Goal: Task Accomplishment & Management: Complete application form

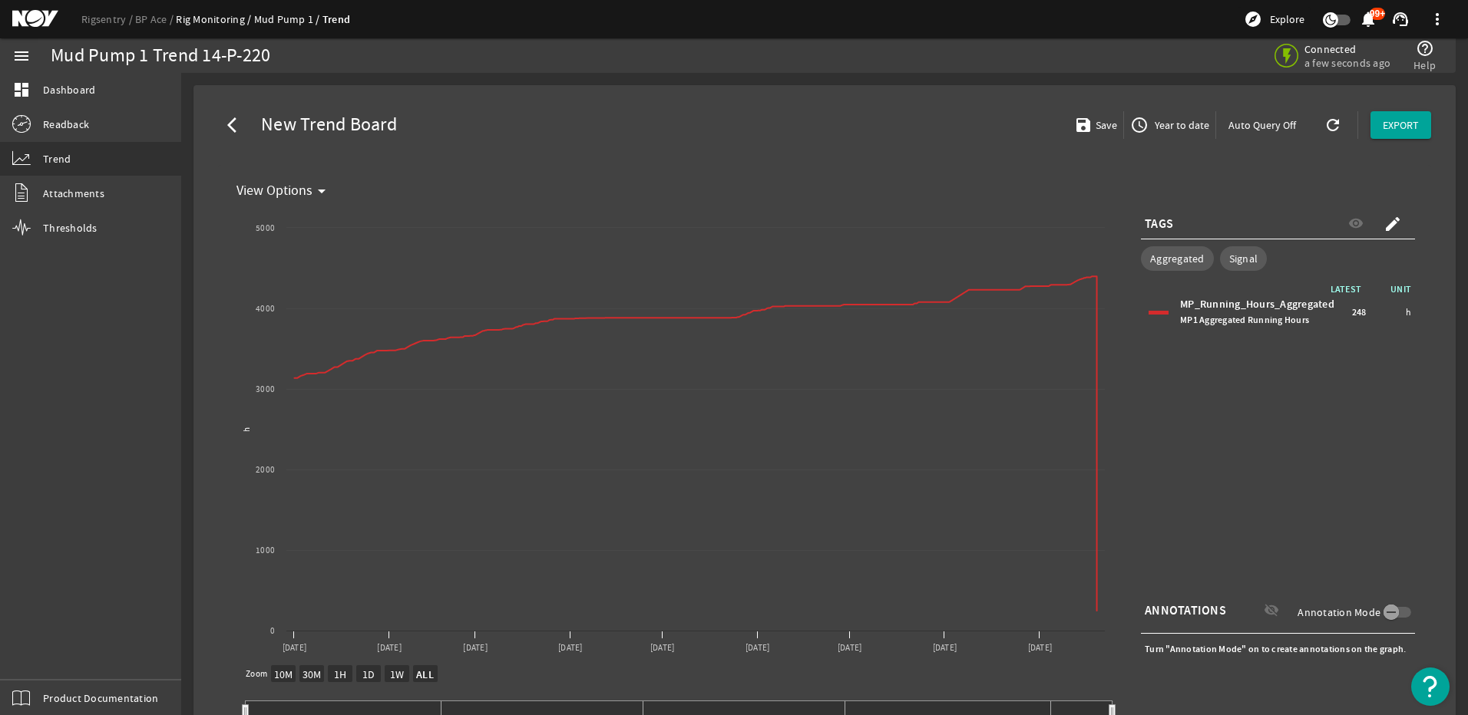
select select "ALL"
click at [1269, 325] on span "MP1 Aggregated Running Hours" at bounding box center [1244, 320] width 129 height 12
click at [606, 124] on div "arrow_back_ios New Trend Board save Save access_time Year to date Auto Query Of…" at bounding box center [824, 124] width 1237 height 55
click at [553, 49] on div "Mud Pump 1 Trend 14-P-220" at bounding box center [407, 55] width 712 height 15
click at [972, 3] on div "Rigsentry BP Ace Rig Monitoring Mud Pump 1 Trend explore Explore notifications …" at bounding box center [734, 19] width 1468 height 38
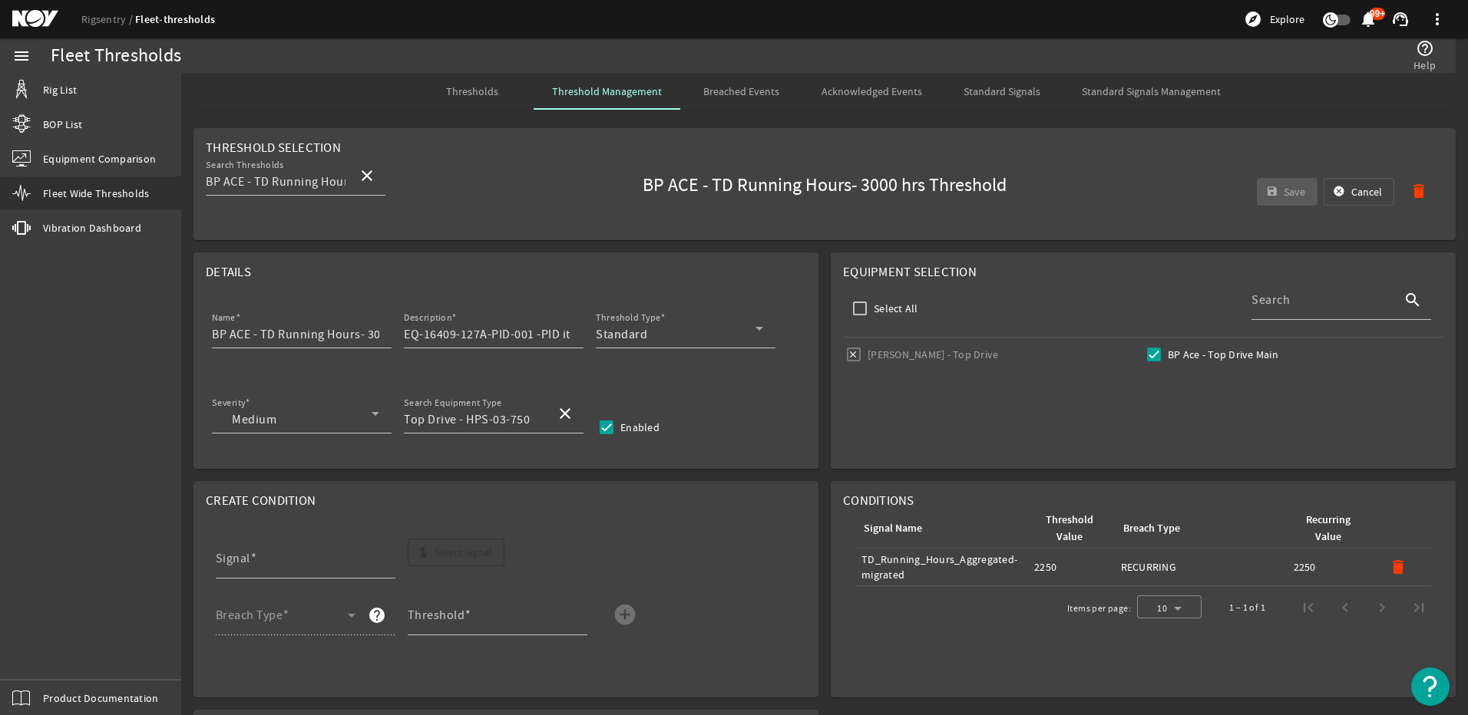
click at [474, 56] on div "Fleet Thresholds" at bounding box center [419, 55] width 737 height 15
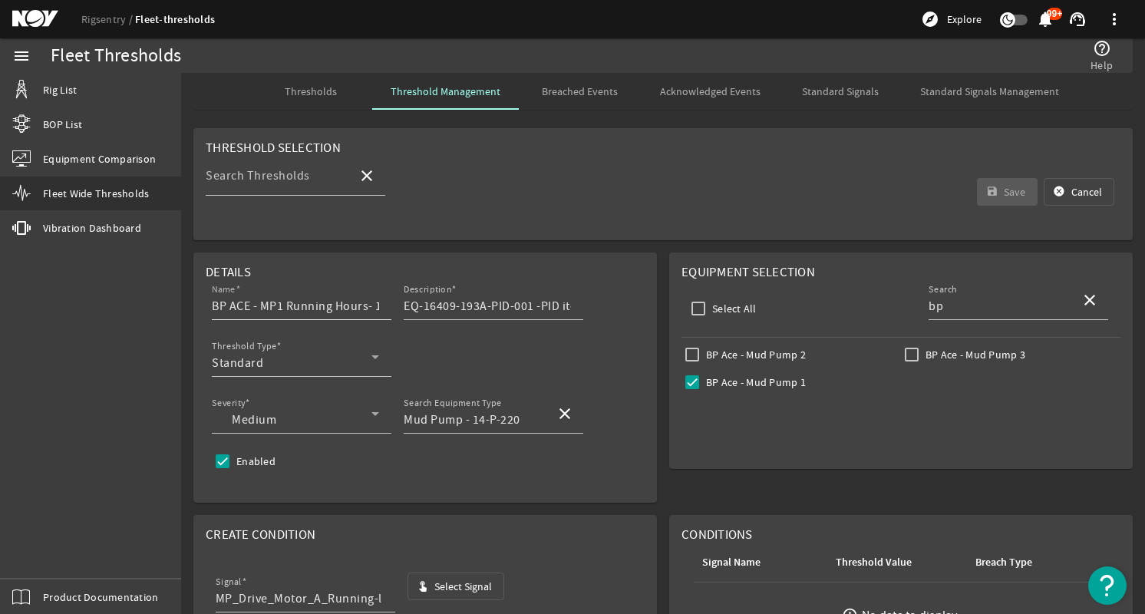
scroll to position [154, 0]
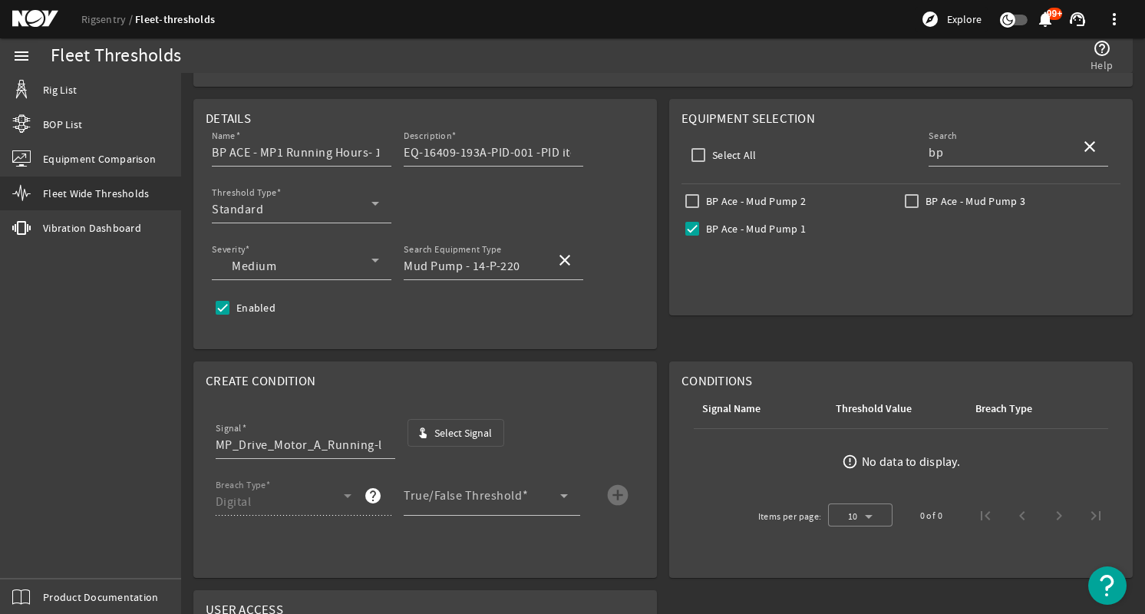
click at [434, 431] on span "button" at bounding box center [456, 432] width 96 height 37
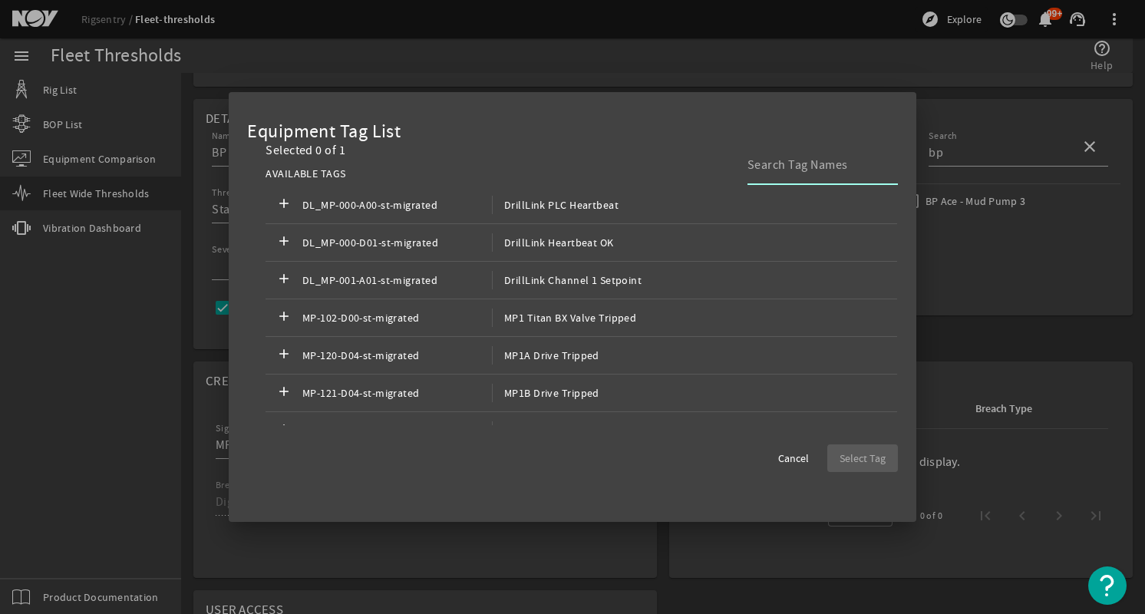
click at [789, 164] on input at bounding box center [817, 165] width 138 height 18
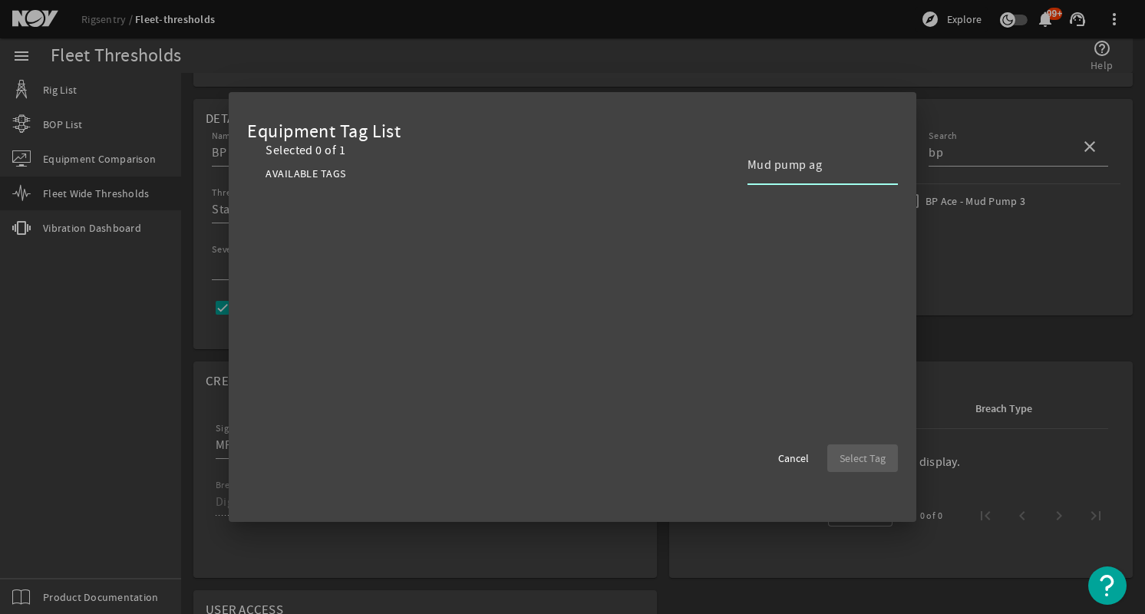
type input "Mud pump agg"
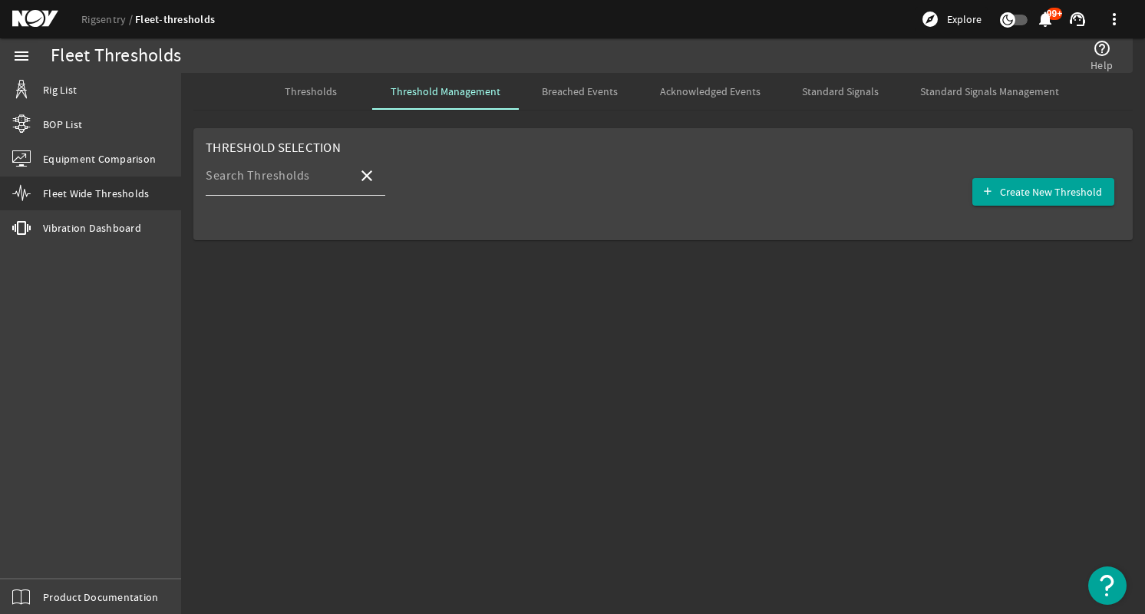
click at [264, 173] on mat-label "Search Thresholds" at bounding box center [258, 175] width 104 height 15
click at [264, 173] on input "Search Thresholds" at bounding box center [276, 182] width 140 height 18
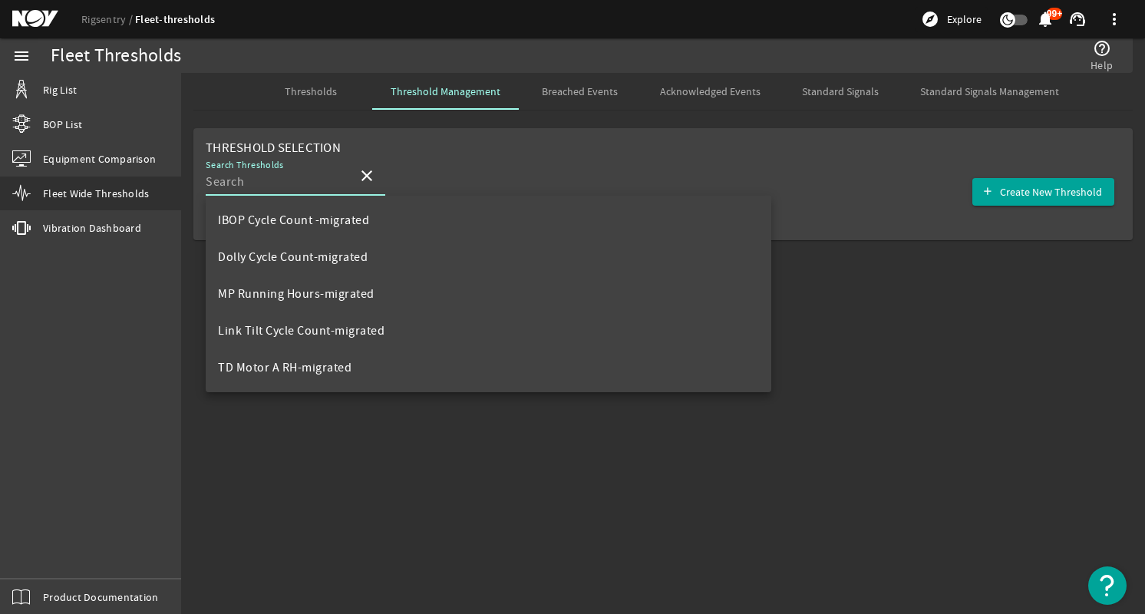
click at [912, 357] on mat-sidenav-content "Fleet Thresholds help_outline Help Thresholds Threshold Management Breached Eve…" at bounding box center [663, 343] width 964 height 541
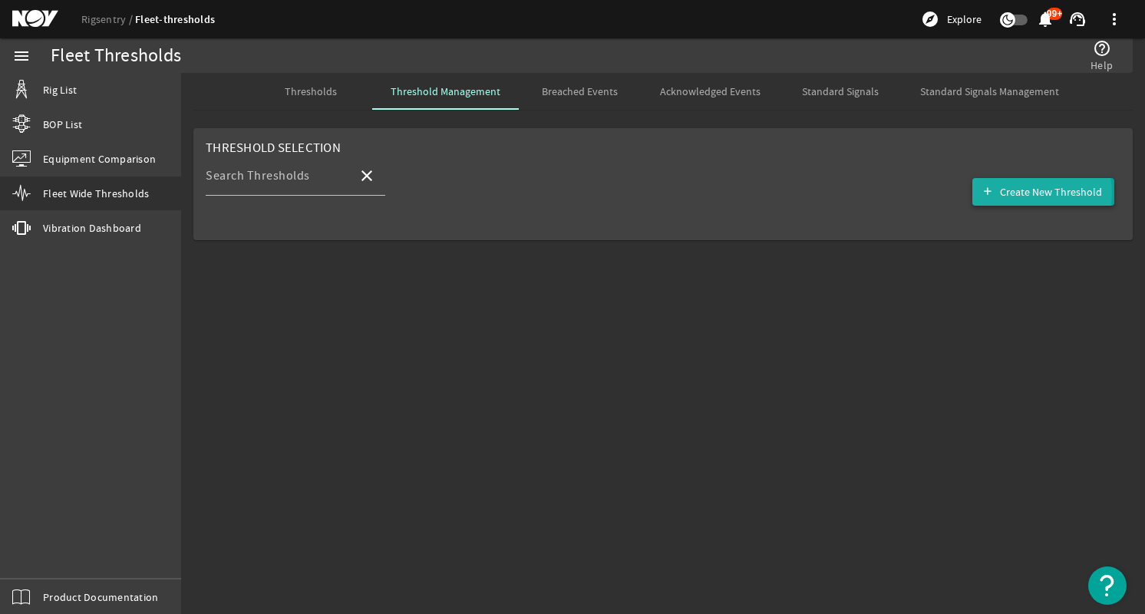
click at [1038, 193] on span "Create New Threshold" at bounding box center [1051, 191] width 102 height 15
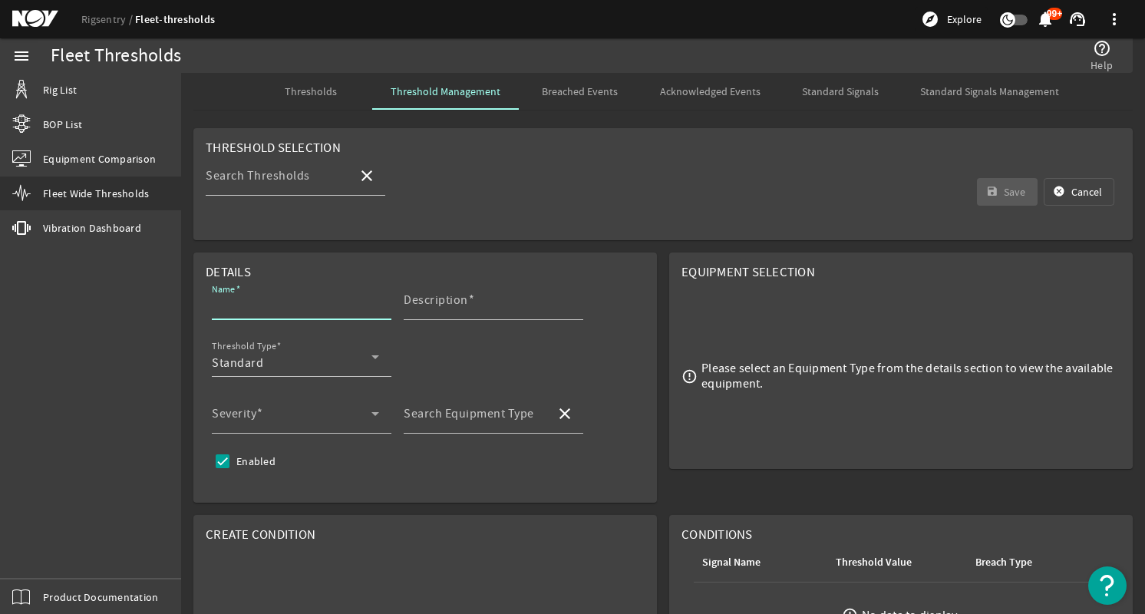
click at [312, 302] on input "Name" at bounding box center [295, 306] width 167 height 18
type input "BP ACE - MP1 Running Hours- 120 hrs Threshold"
type input "EQ-16409-193A-PID-001 -PID items (12.1))"
type input "Mud Pump - 14-P-220"
click at [448, 424] on input "Mud Pump - 14-P-220" at bounding box center [474, 420] width 140 height 18
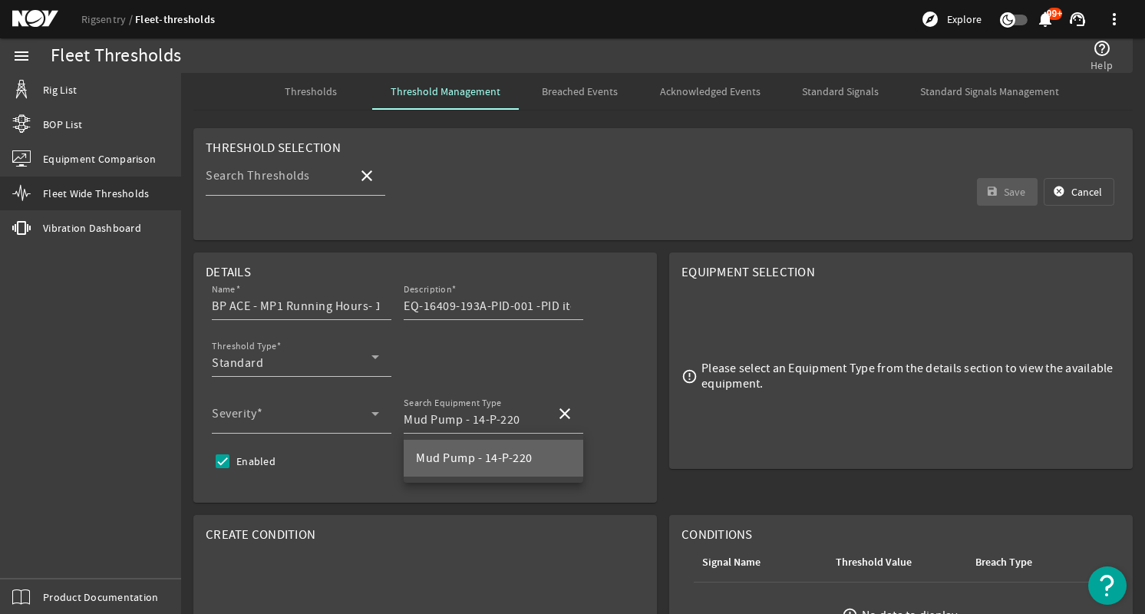
click at [452, 446] on mat-option "Mud Pump - 14-P-220" at bounding box center [494, 458] width 180 height 37
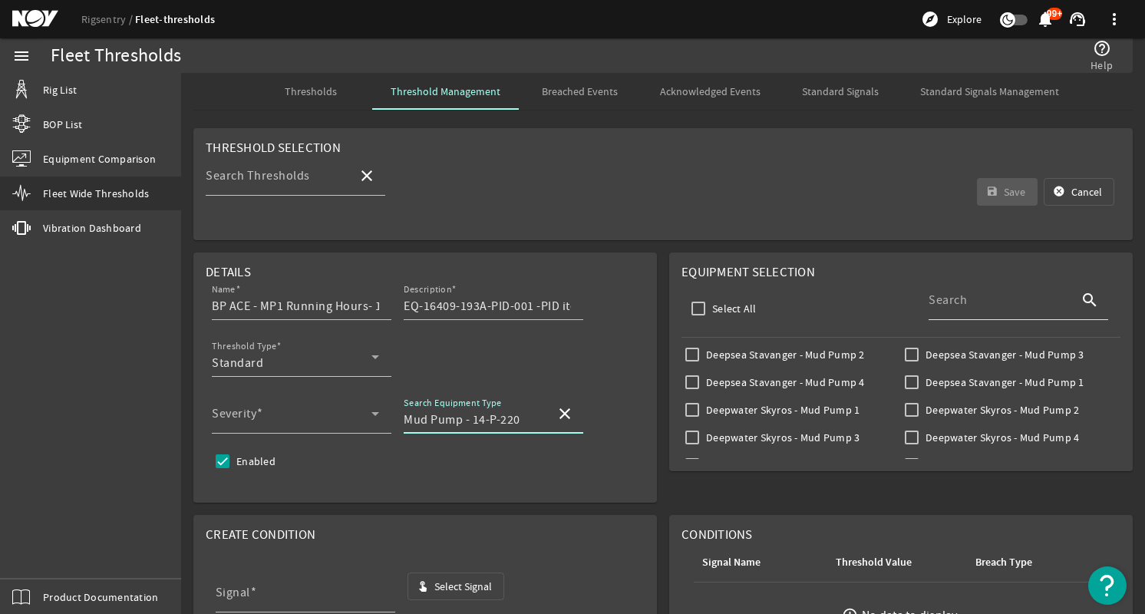
click at [966, 297] on input "Search" at bounding box center [999, 306] width 140 height 18
type input "bp"
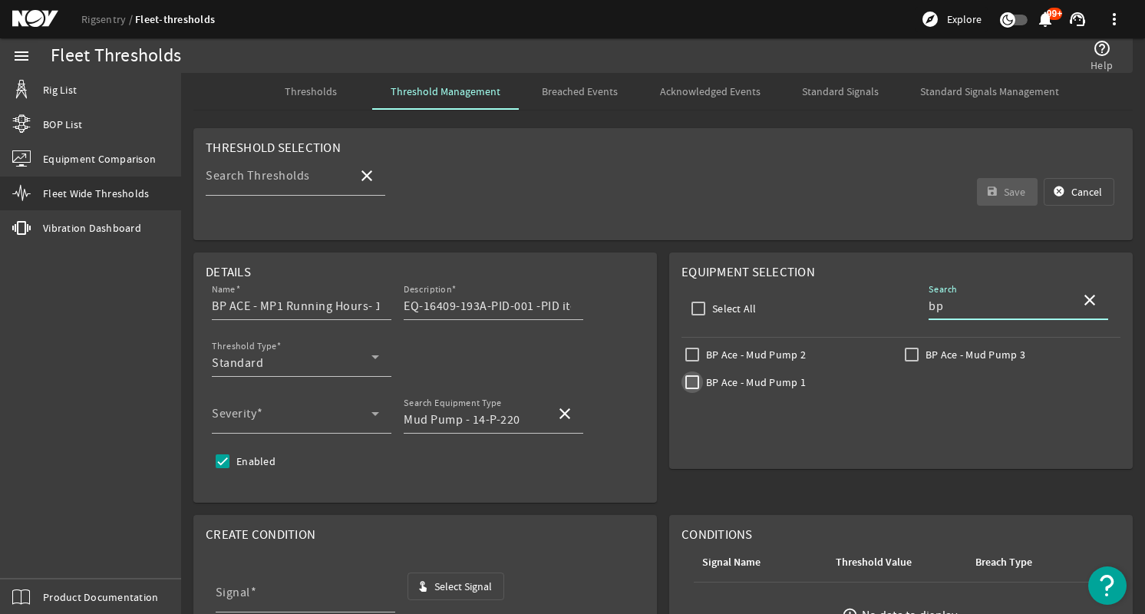
click at [686, 381] on input "BP Ace - Mud Pump 1" at bounding box center [692, 382] width 21 height 21
checkbox input "true"
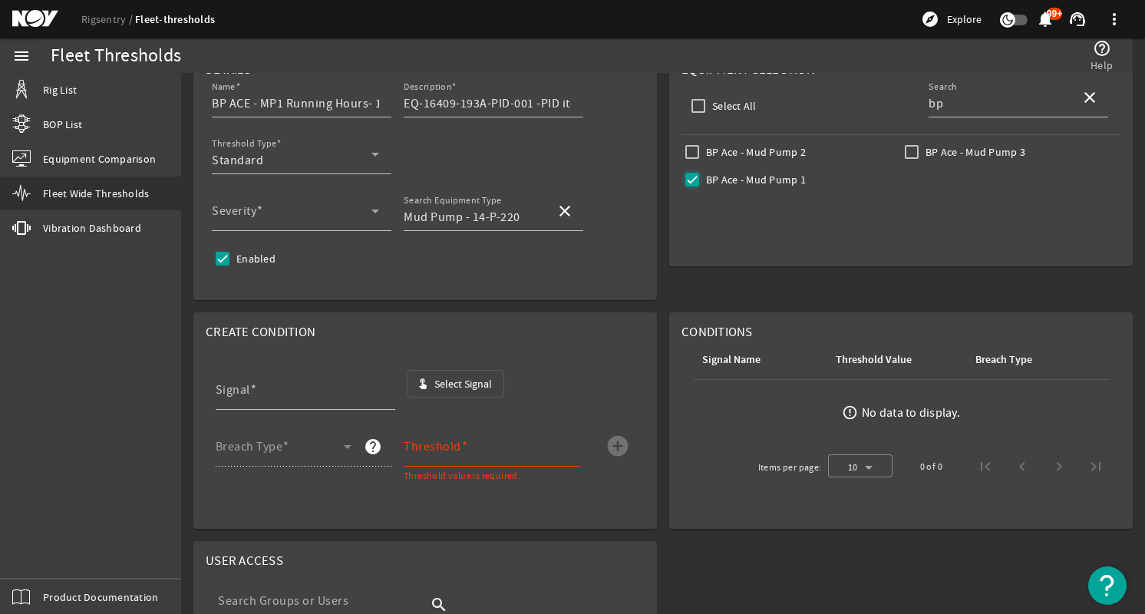
scroll to position [230, 0]
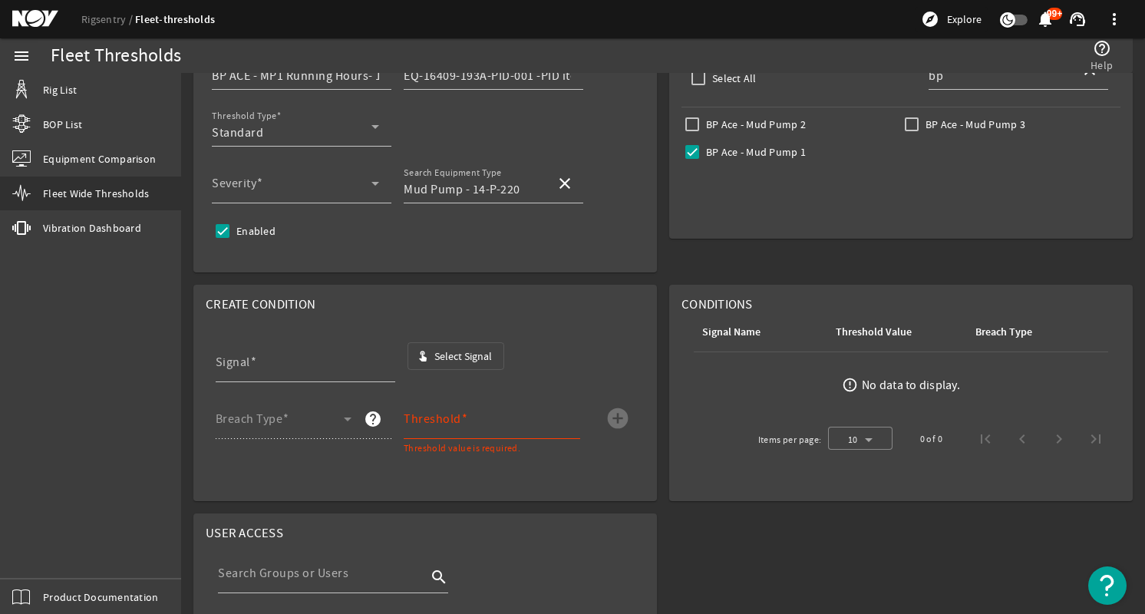
click at [453, 352] on span "Select Signal" at bounding box center [463, 355] width 58 height 15
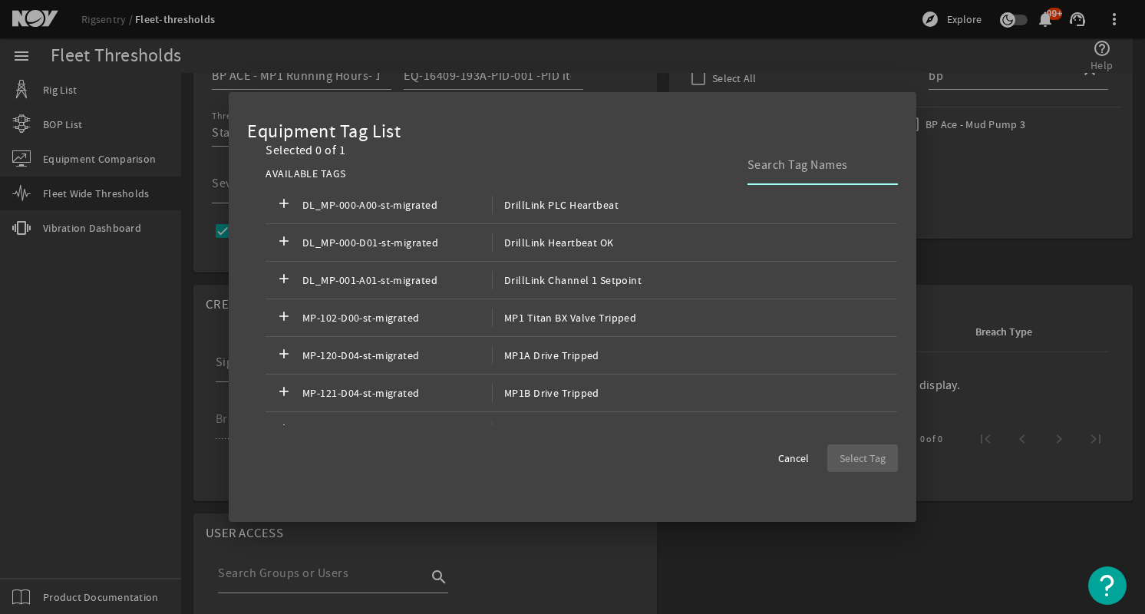
click at [838, 157] on input at bounding box center [817, 165] width 138 height 18
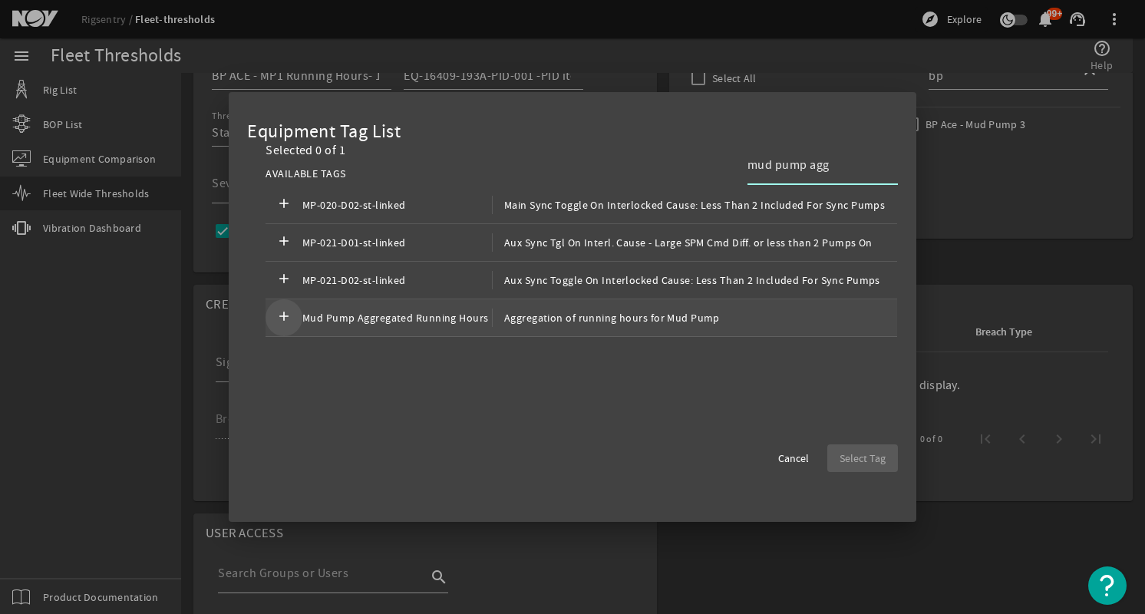
type input "mud pump agg"
click at [277, 317] on mat-icon "add" at bounding box center [284, 318] width 18 height 18
click at [871, 462] on span "Select Tag" at bounding box center [863, 458] width 46 height 15
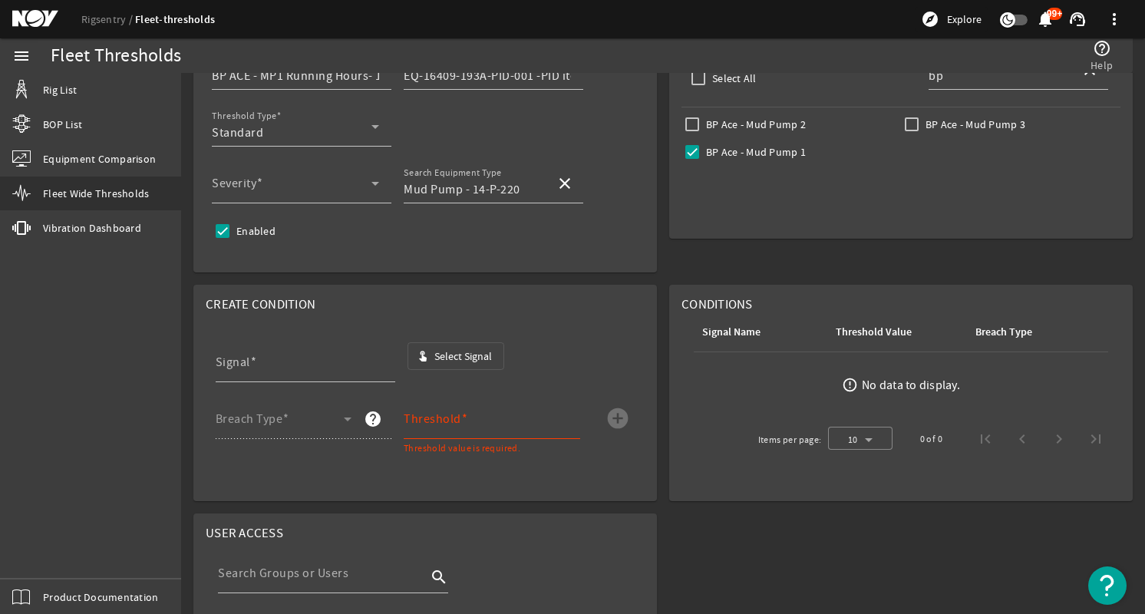
type input "Mud Pump Aggregated Running Hours"
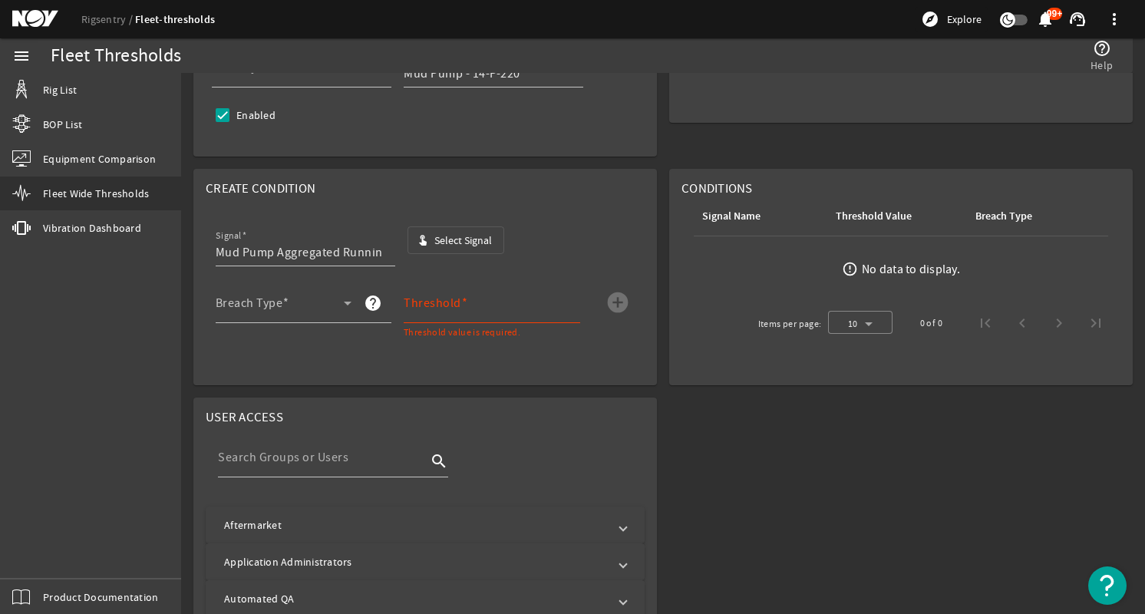
scroll to position [384, 0]
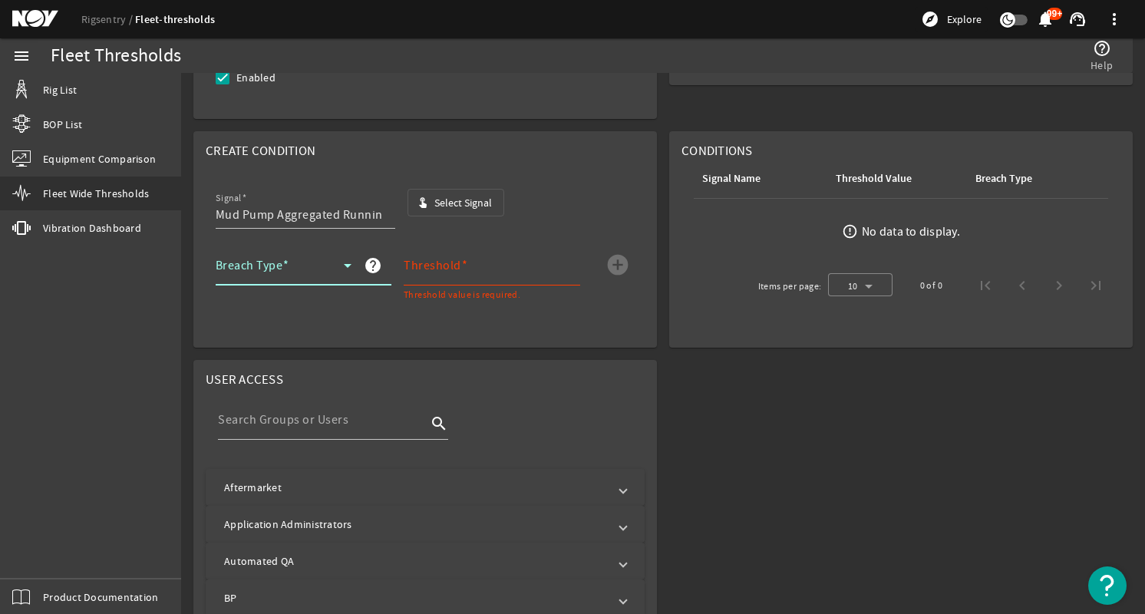
click at [340, 261] on icon at bounding box center [348, 265] width 18 height 18
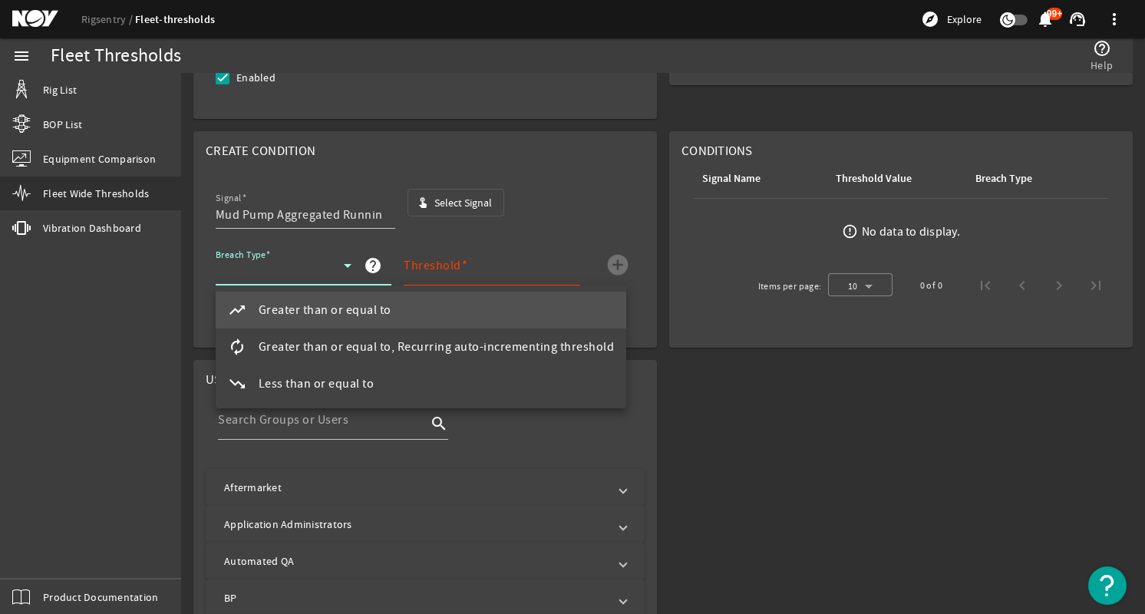
click at [604, 208] on div at bounding box center [572, 307] width 1145 height 614
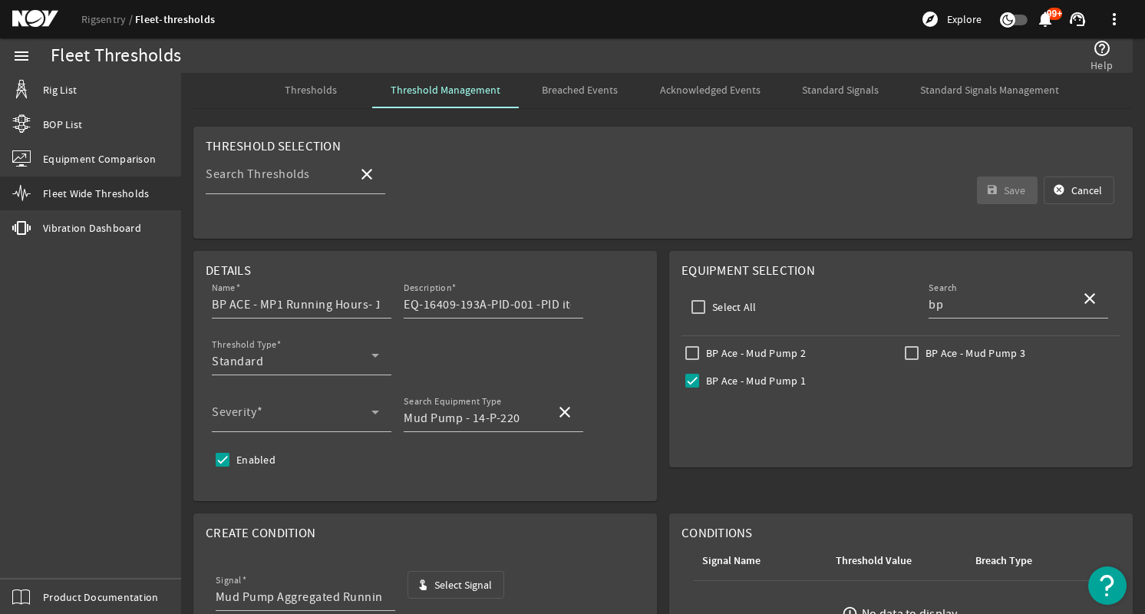
scroll to position [0, 0]
click at [963, 86] on span "Standard Signals Management" at bounding box center [989, 91] width 139 height 11
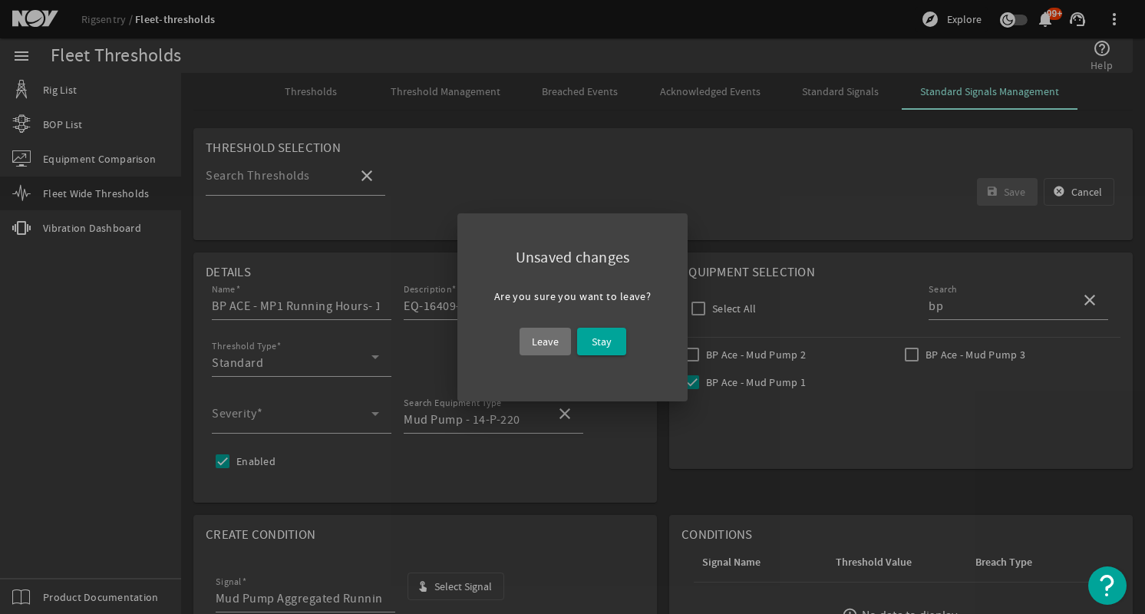
click at [546, 332] on span "Leave" at bounding box center [545, 341] width 27 height 18
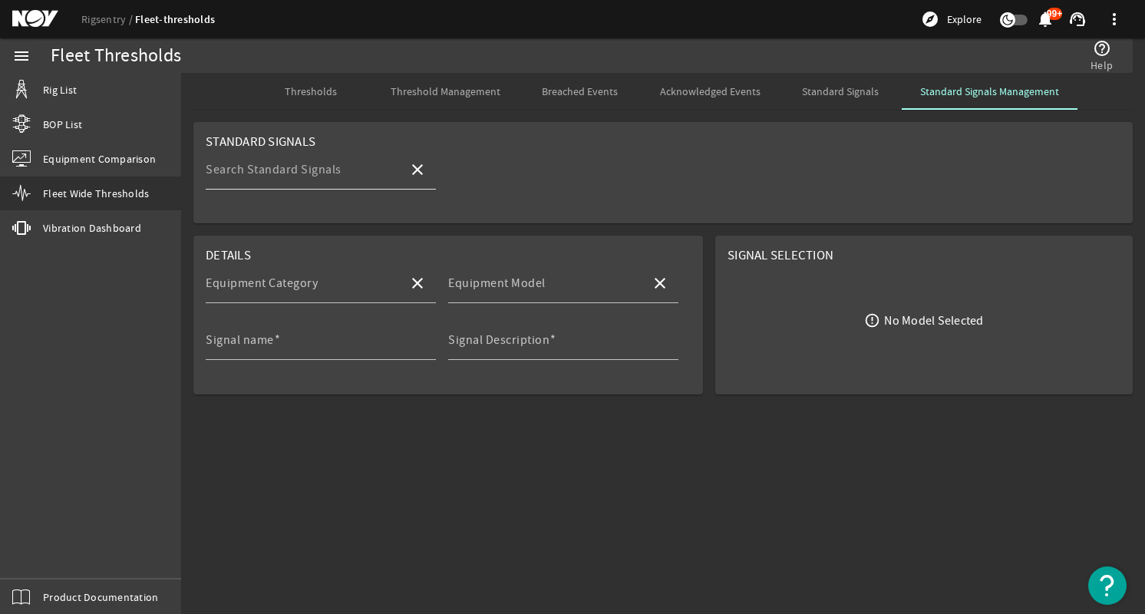
click at [297, 167] on mat-label "Search Standard Signals" at bounding box center [274, 169] width 136 height 15
click at [297, 167] on input "Search Standard Signals" at bounding box center [301, 176] width 190 height 18
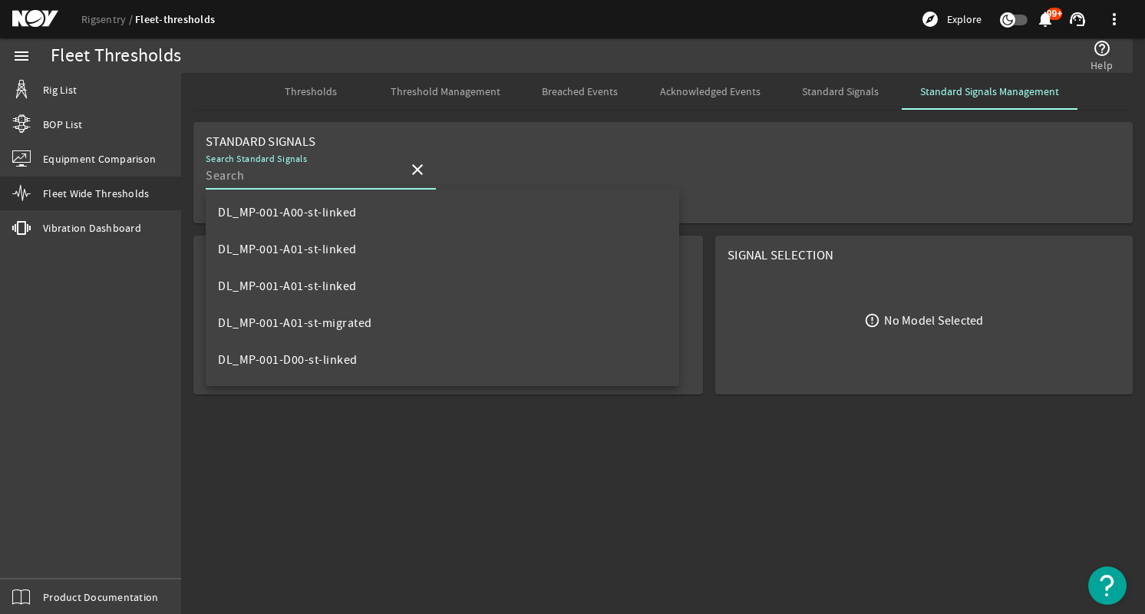
scroll to position [14517, 0]
click at [592, 154] on div "Search Standard Signals close" at bounding box center [663, 178] width 915 height 57
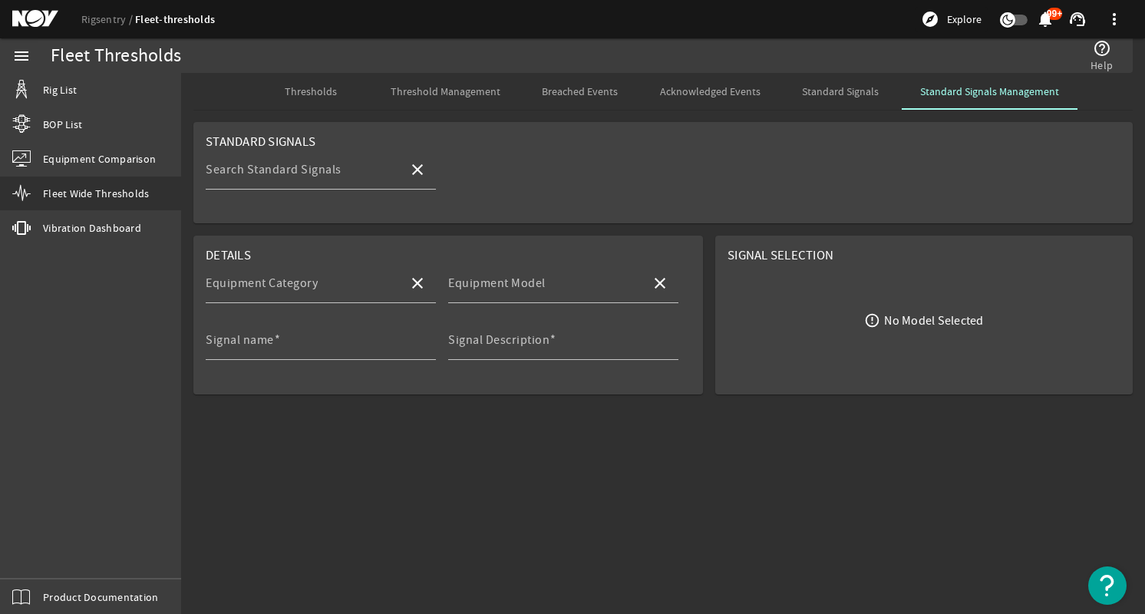
click at [820, 95] on span "Standard Signals" at bounding box center [840, 91] width 77 height 11
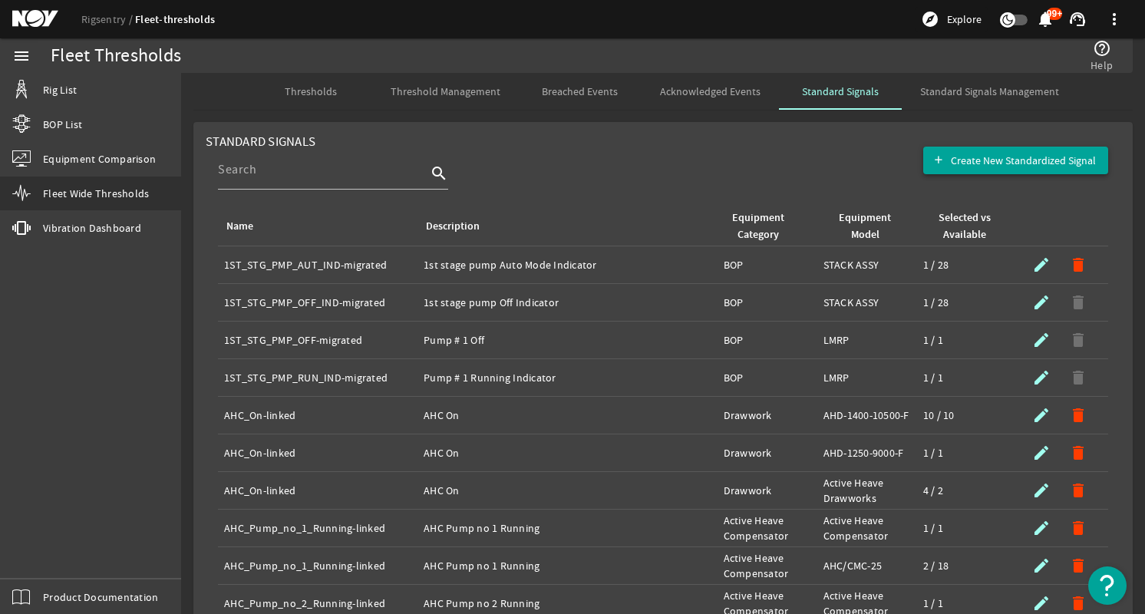
click at [960, 152] on span "button" at bounding box center [1015, 160] width 185 height 37
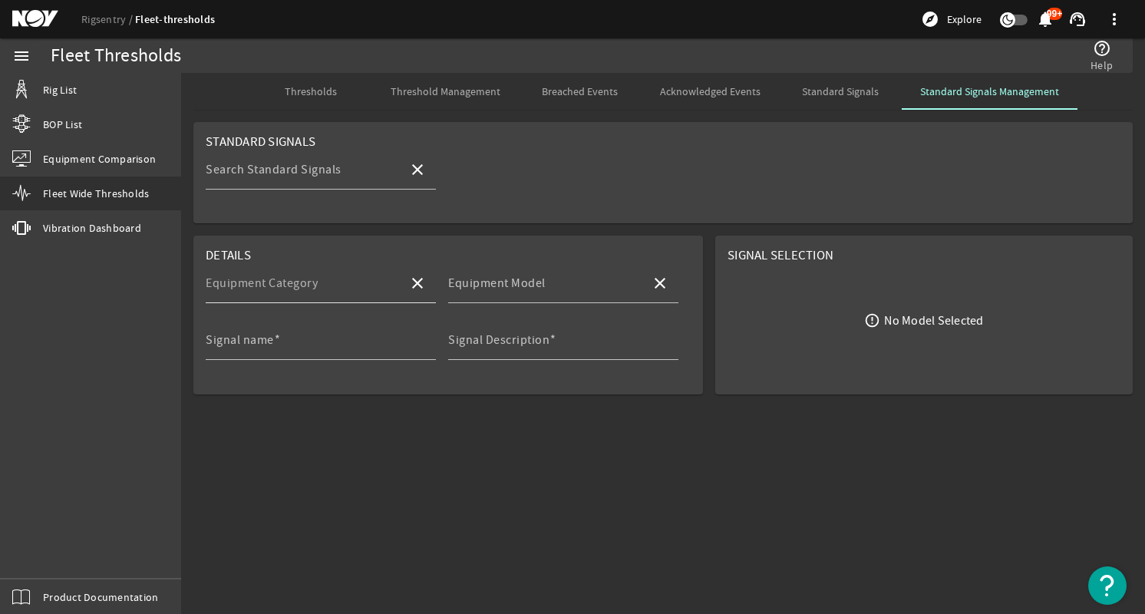
click at [348, 281] on input "Equipment Category" at bounding box center [301, 289] width 190 height 18
click at [319, 332] on mat-option "Mud Pump" at bounding box center [321, 327] width 230 height 37
type input "Mud Pump"
click at [550, 293] on input "Equipment Model" at bounding box center [543, 289] width 190 height 18
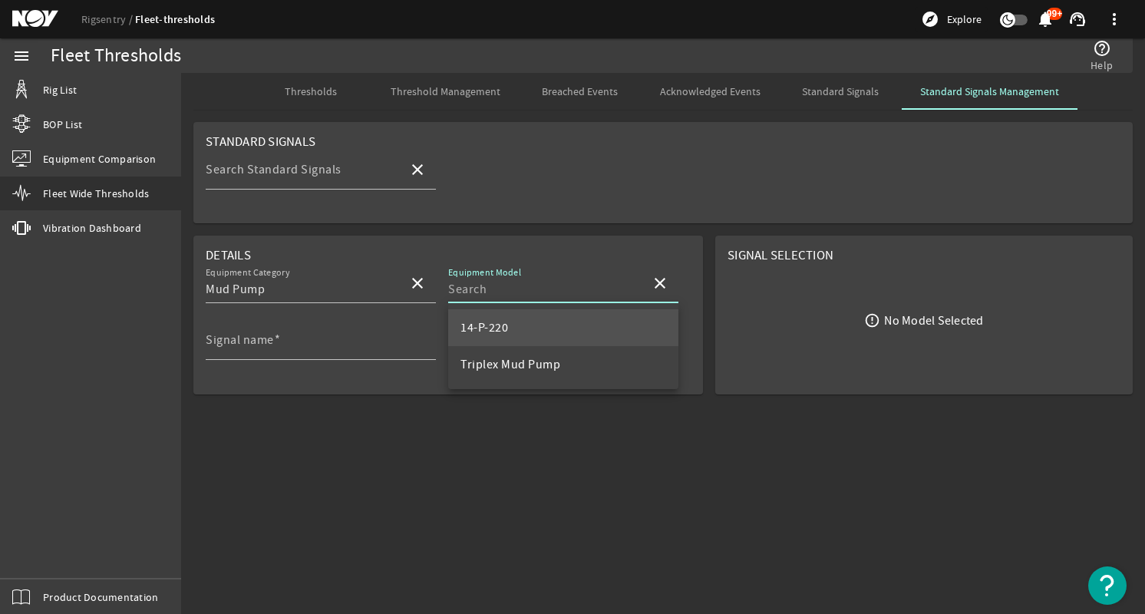
click at [509, 332] on mat-option "14-P-220" at bounding box center [563, 327] width 230 height 37
type input "14-P-220"
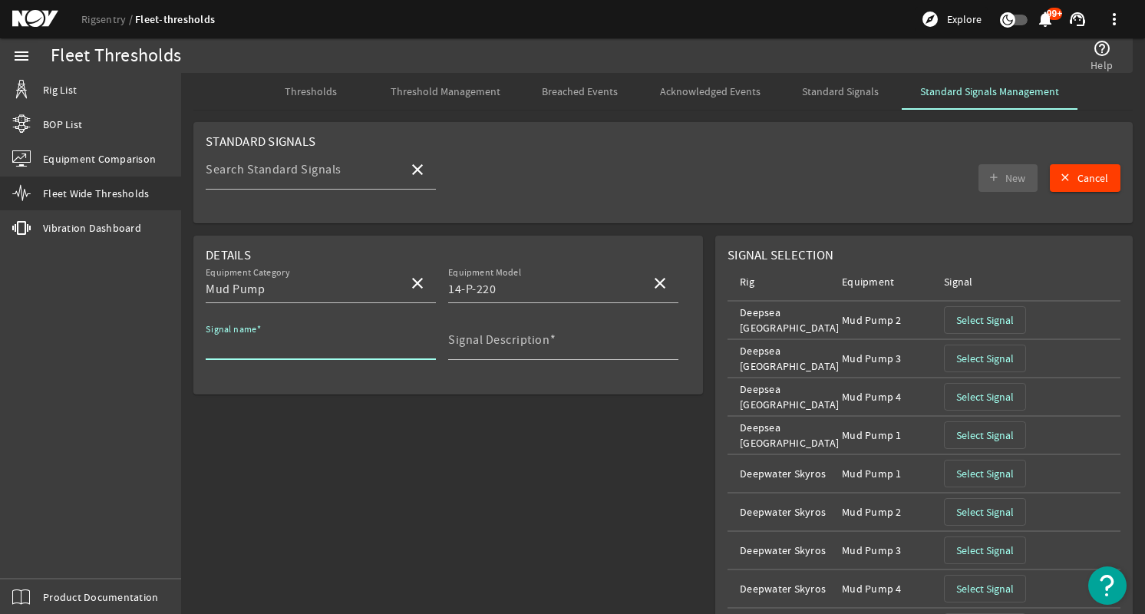
click at [351, 340] on input "Signal name" at bounding box center [315, 346] width 218 height 18
click at [966, 325] on span "Select Signal" at bounding box center [985, 319] width 58 height 15
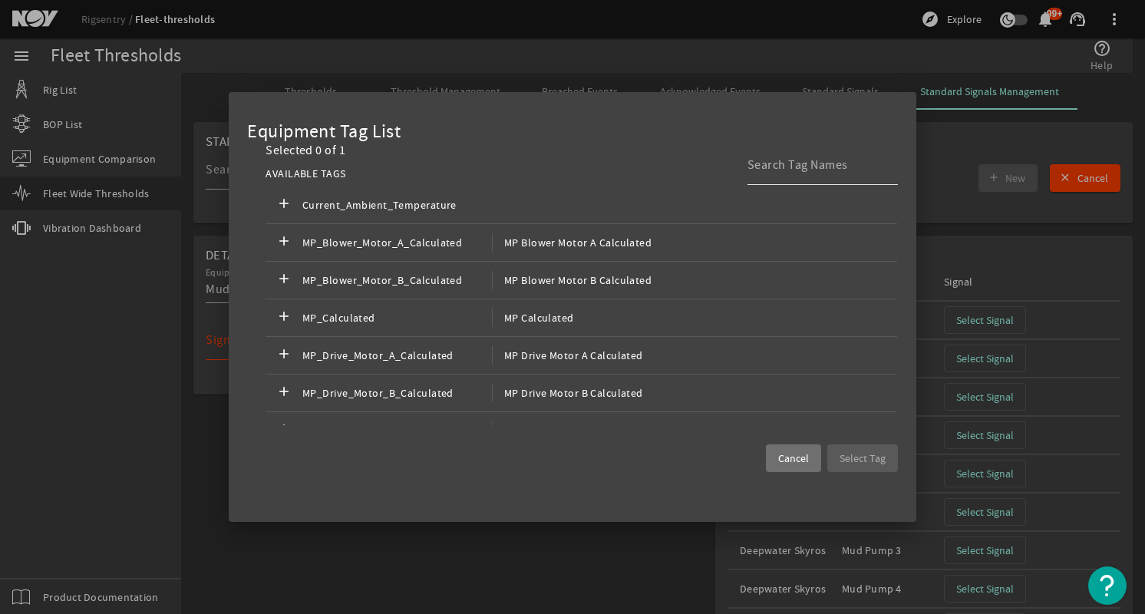
click at [792, 170] on input at bounding box center [817, 165] width 138 height 18
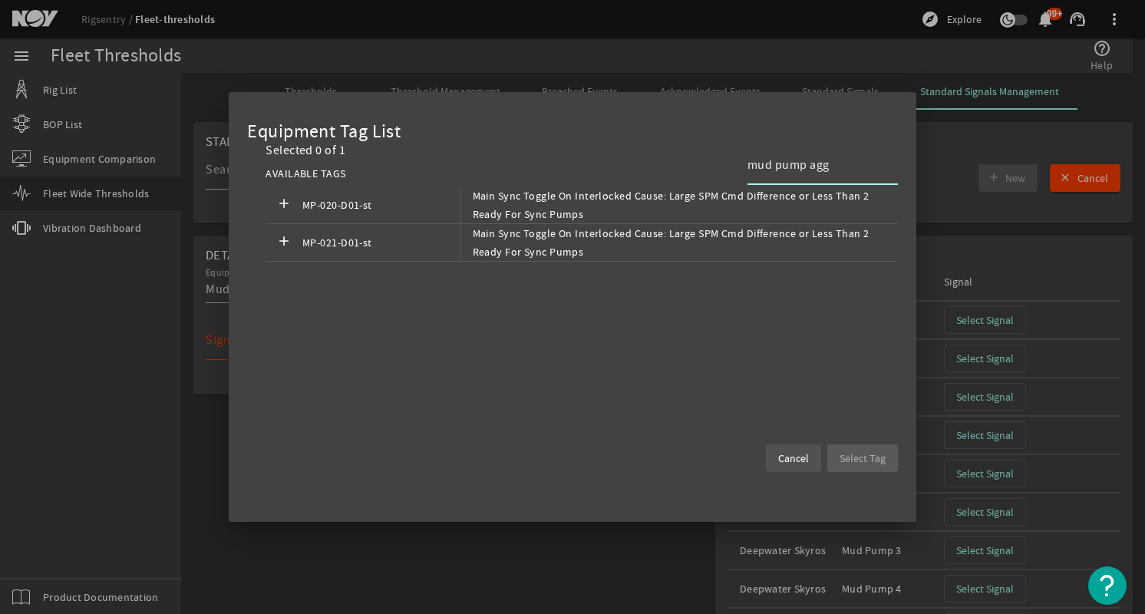
type input "mud pump agg"
click at [788, 451] on span "Cancel" at bounding box center [793, 458] width 31 height 15
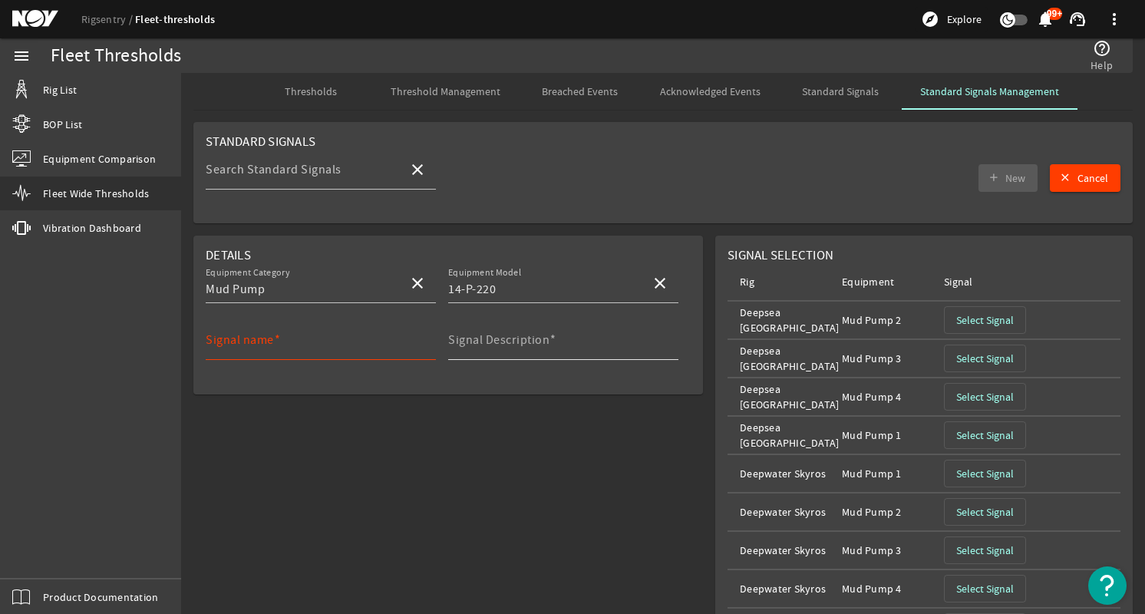
click at [543, 342] on mat-label "Signal Description" at bounding box center [498, 339] width 101 height 15
click at [543, 342] on input "Signal Description" at bounding box center [557, 346] width 218 height 18
click at [370, 335] on div "Signal name" at bounding box center [315, 340] width 218 height 40
click at [334, 351] on input "Signal name" at bounding box center [315, 346] width 218 height 18
click at [535, 339] on mat-label "Signal Description" at bounding box center [498, 339] width 101 height 15
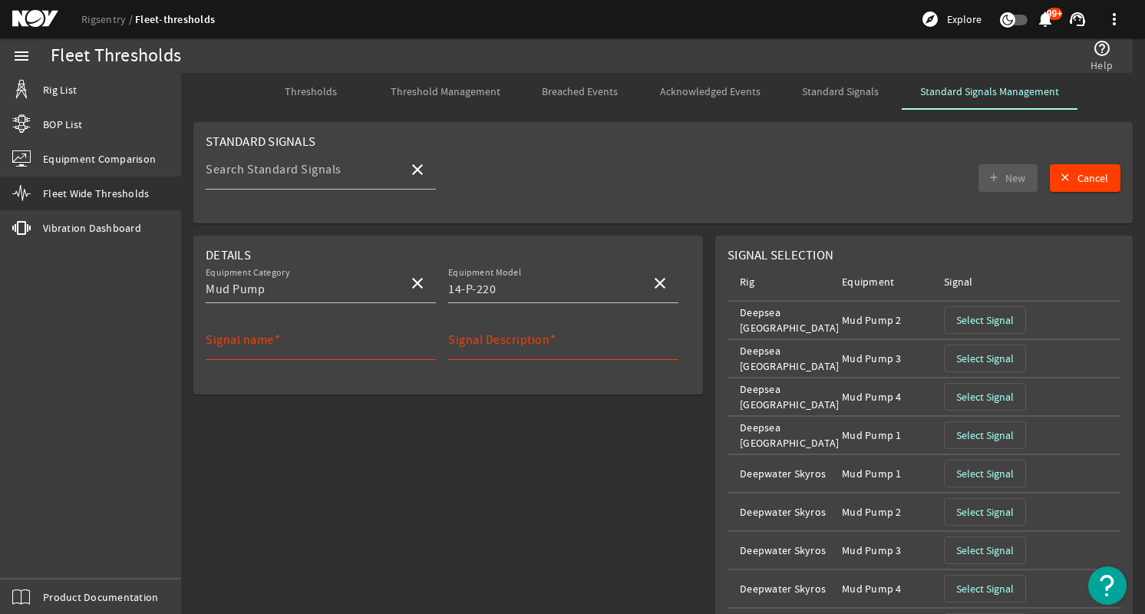
click at [535, 339] on input "Signal Description" at bounding box center [557, 346] width 218 height 18
click at [306, 337] on input "Signal name" at bounding box center [315, 346] width 218 height 18
click at [624, 353] on input "Signal Description" at bounding box center [557, 346] width 218 height 18
